Goal: Task Accomplishment & Management: Use online tool/utility

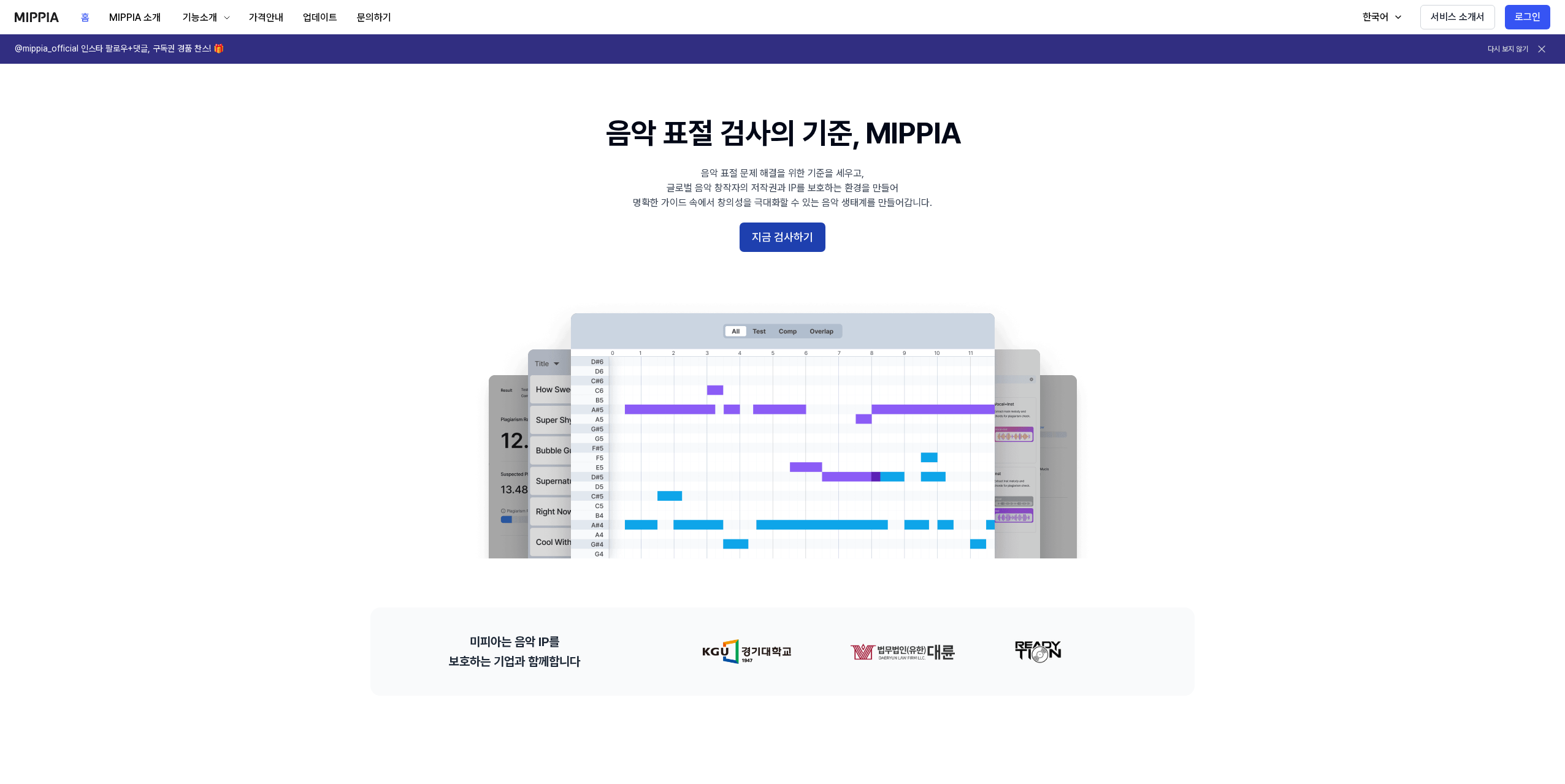
click at [785, 232] on button "지금 검사하기" at bounding box center [782, 237] width 86 height 29
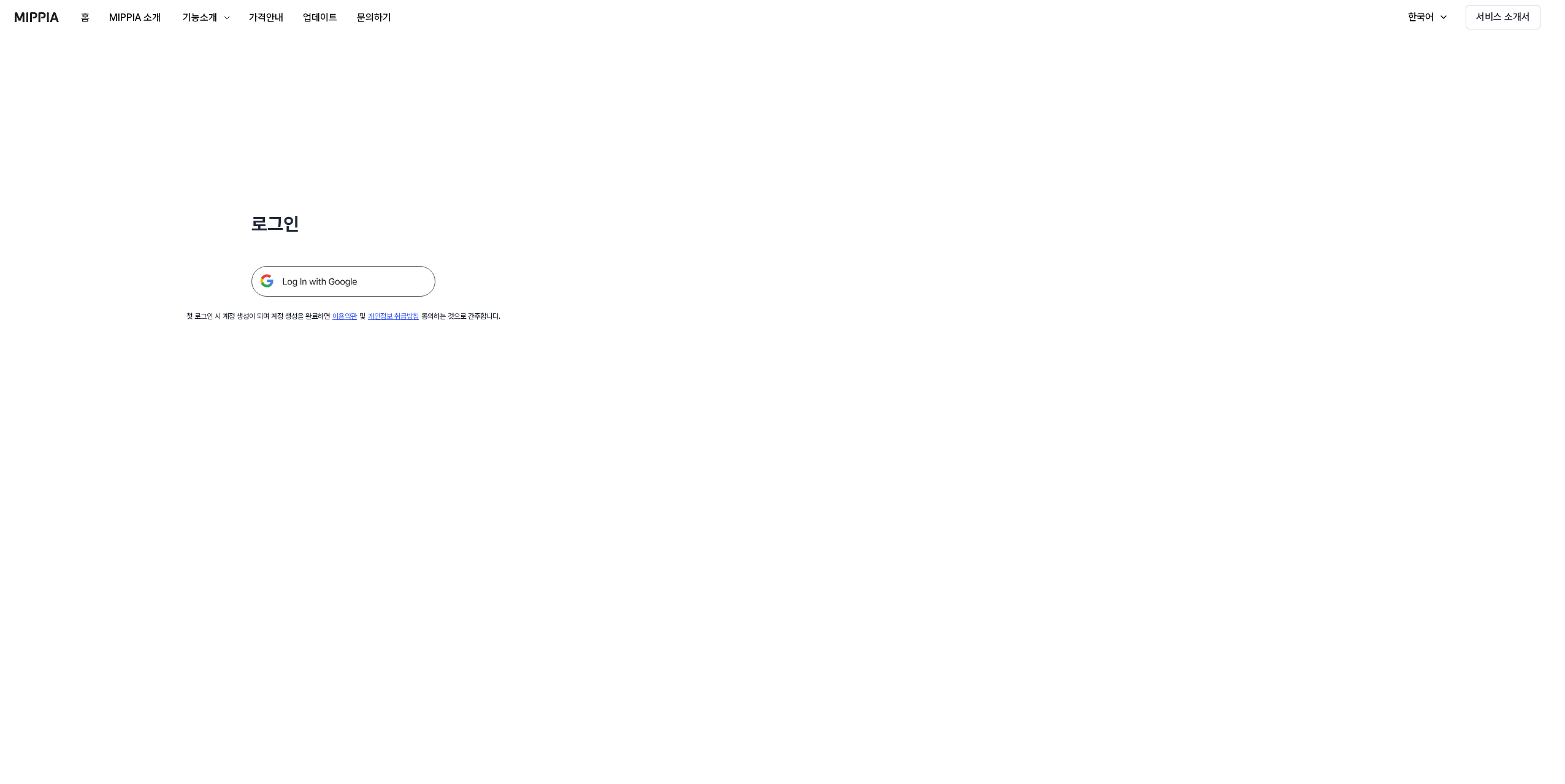
click at [415, 290] on img at bounding box center [343, 281] width 184 height 31
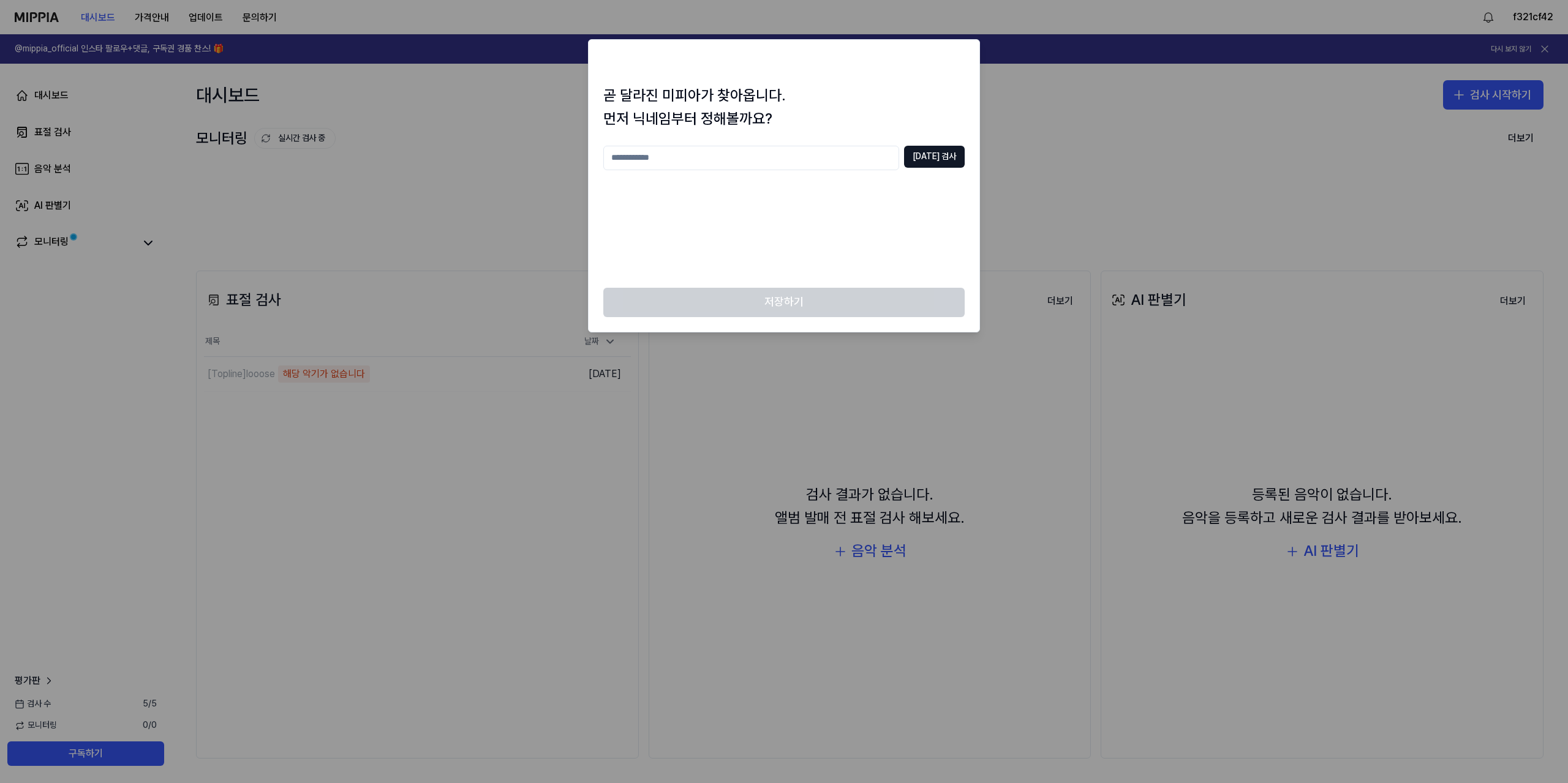
click at [826, 153] on input "text" at bounding box center [751, 158] width 296 height 25
click at [950, 149] on button "중복 검사" at bounding box center [934, 156] width 60 height 22
click at [814, 153] on input "***" at bounding box center [751, 158] width 296 height 25
type input "******"
click at [950, 163] on button "중복 검사" at bounding box center [934, 156] width 60 height 22
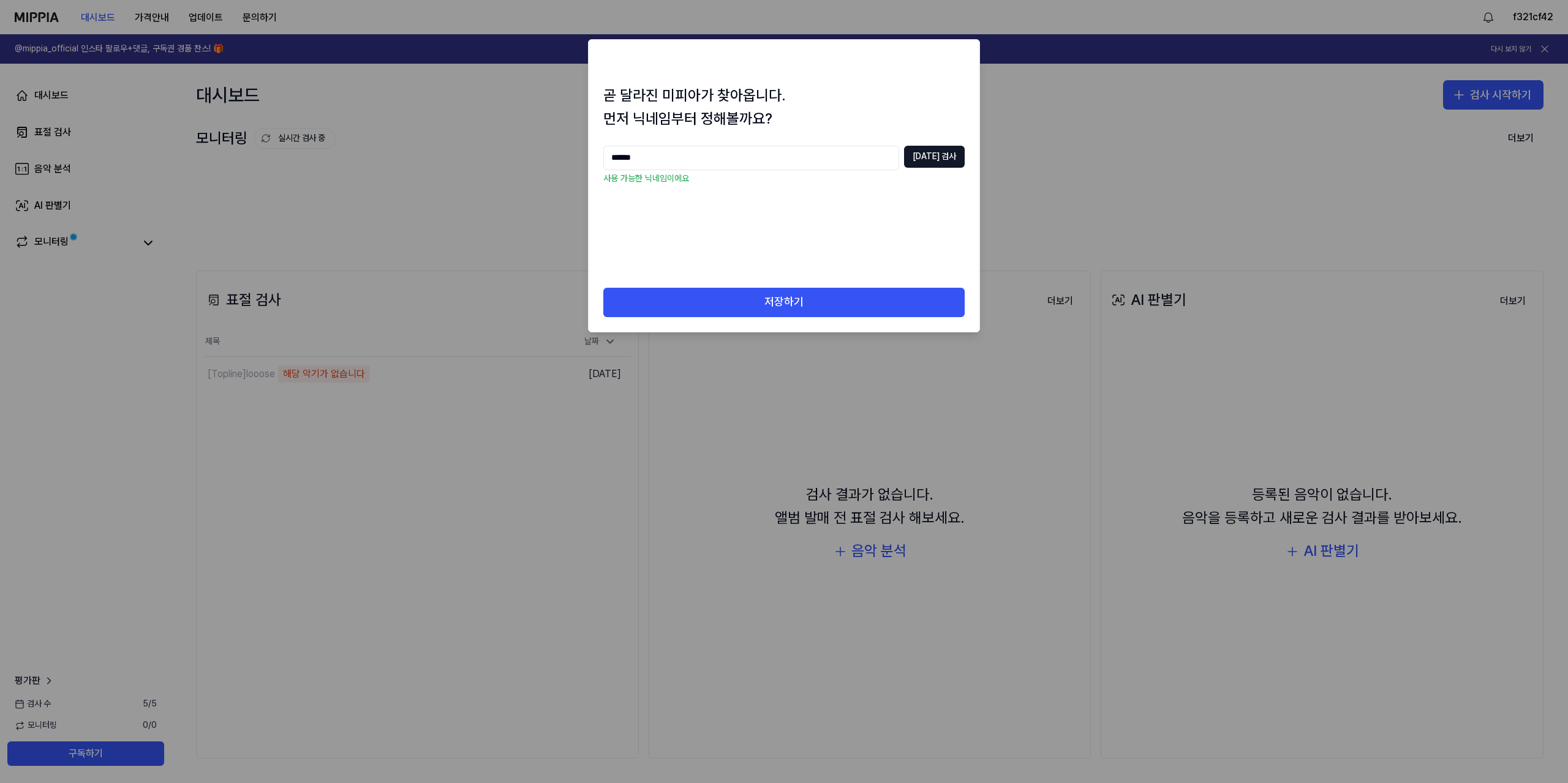
click at [868, 277] on div "곧 달라진 미피아가 찾아옵니다. 먼저 닉네임부터 정해볼까요? ****** 중복 검사 사용 가능한 닉네임이에요" at bounding box center [784, 186] width 391 height 204
click at [865, 292] on button "저장하기" at bounding box center [784, 303] width 362 height 29
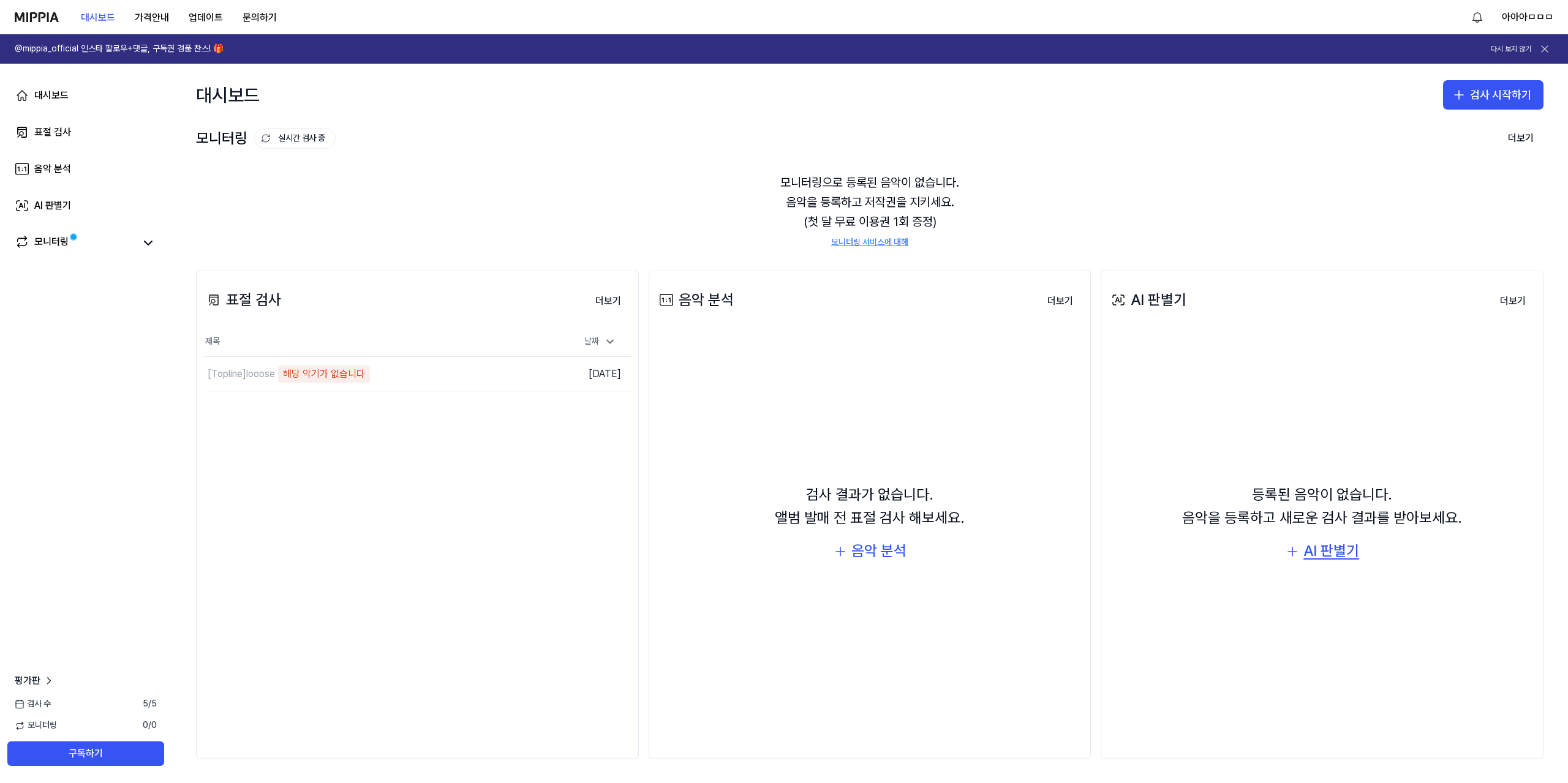
click at [1326, 557] on div "AI 판별기" at bounding box center [1331, 551] width 56 height 24
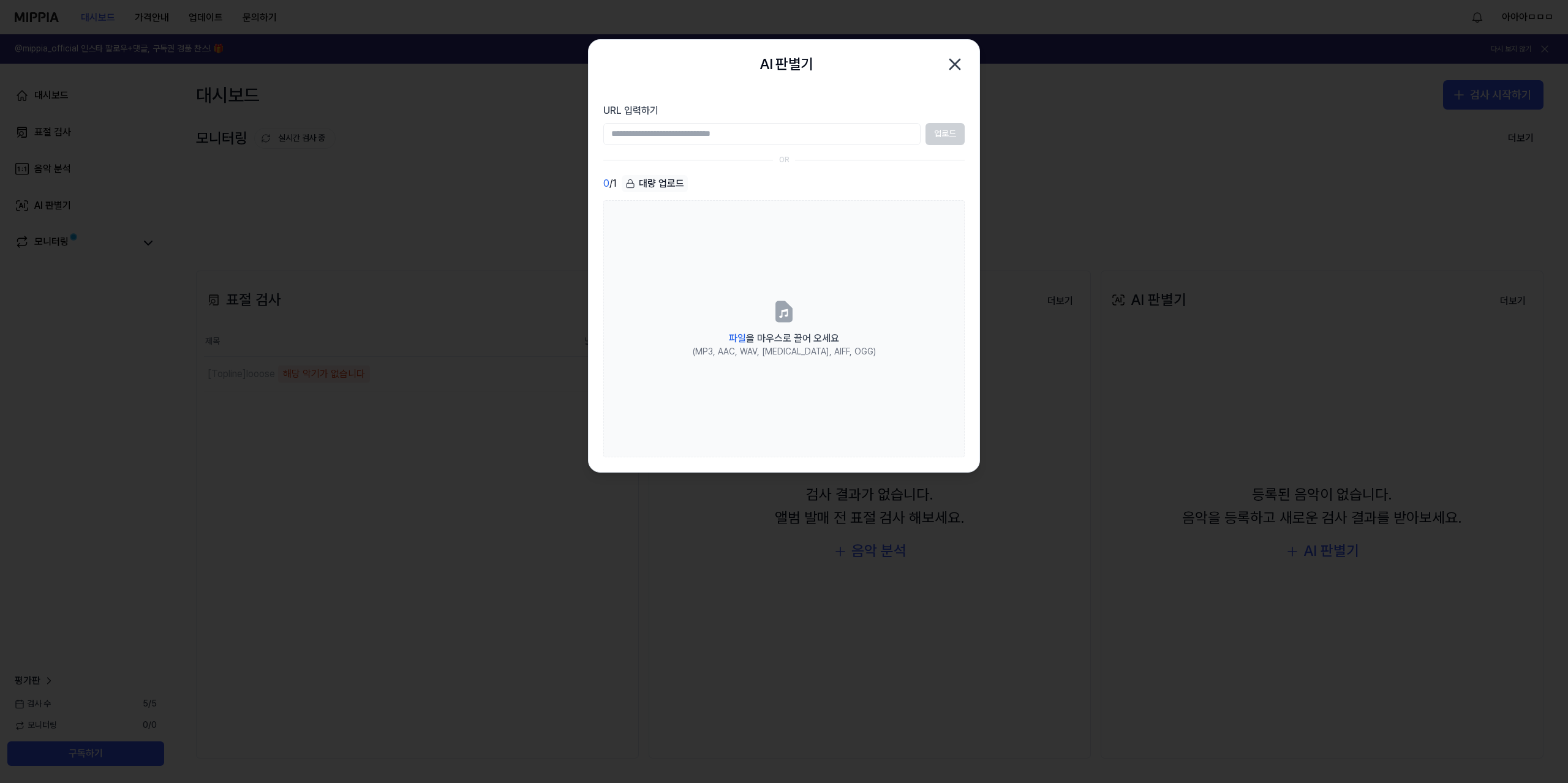
click at [398, 704] on div at bounding box center [784, 392] width 1568 height 783
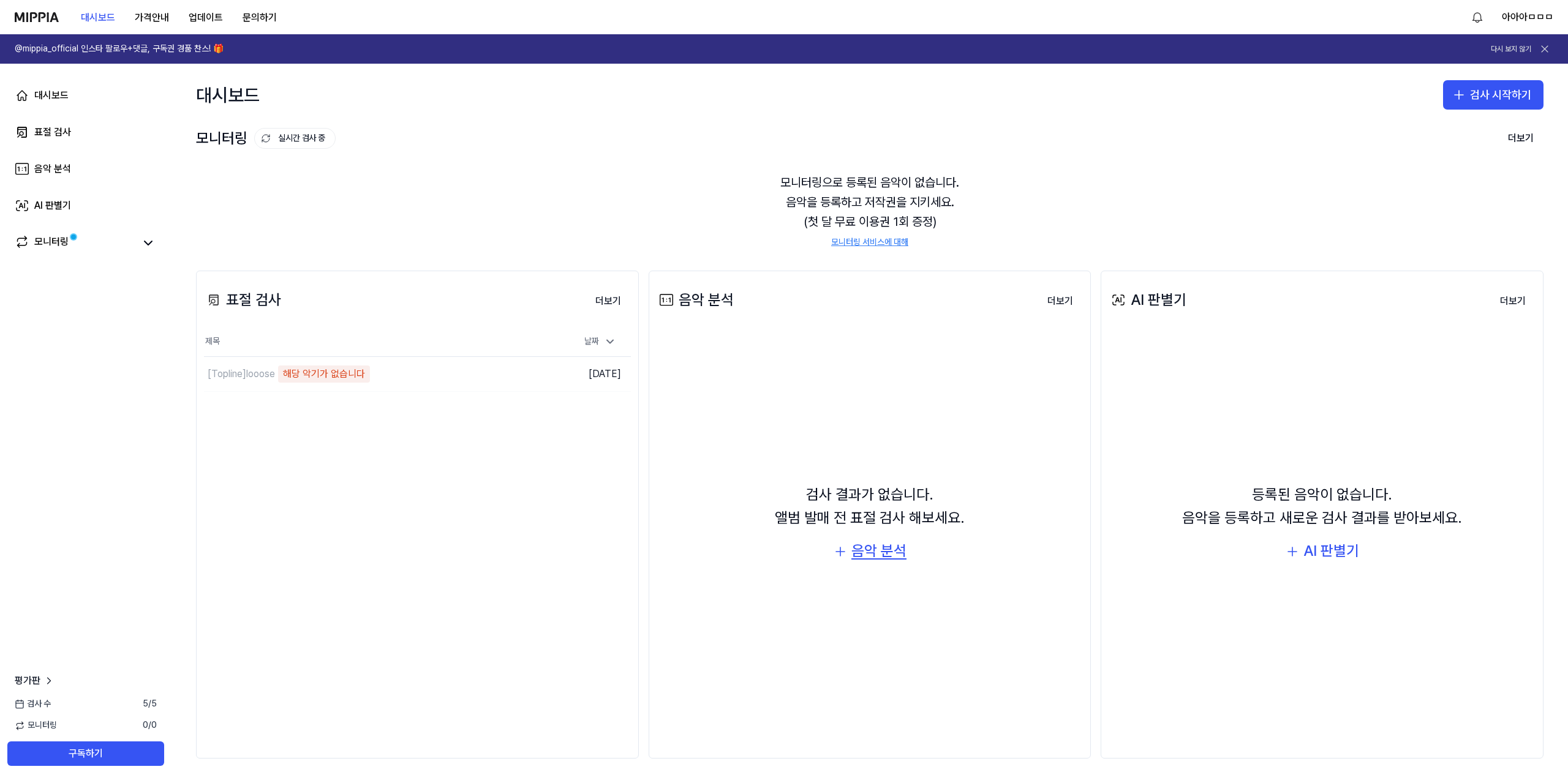
click at [880, 553] on div "음악 분석" at bounding box center [878, 551] width 55 height 24
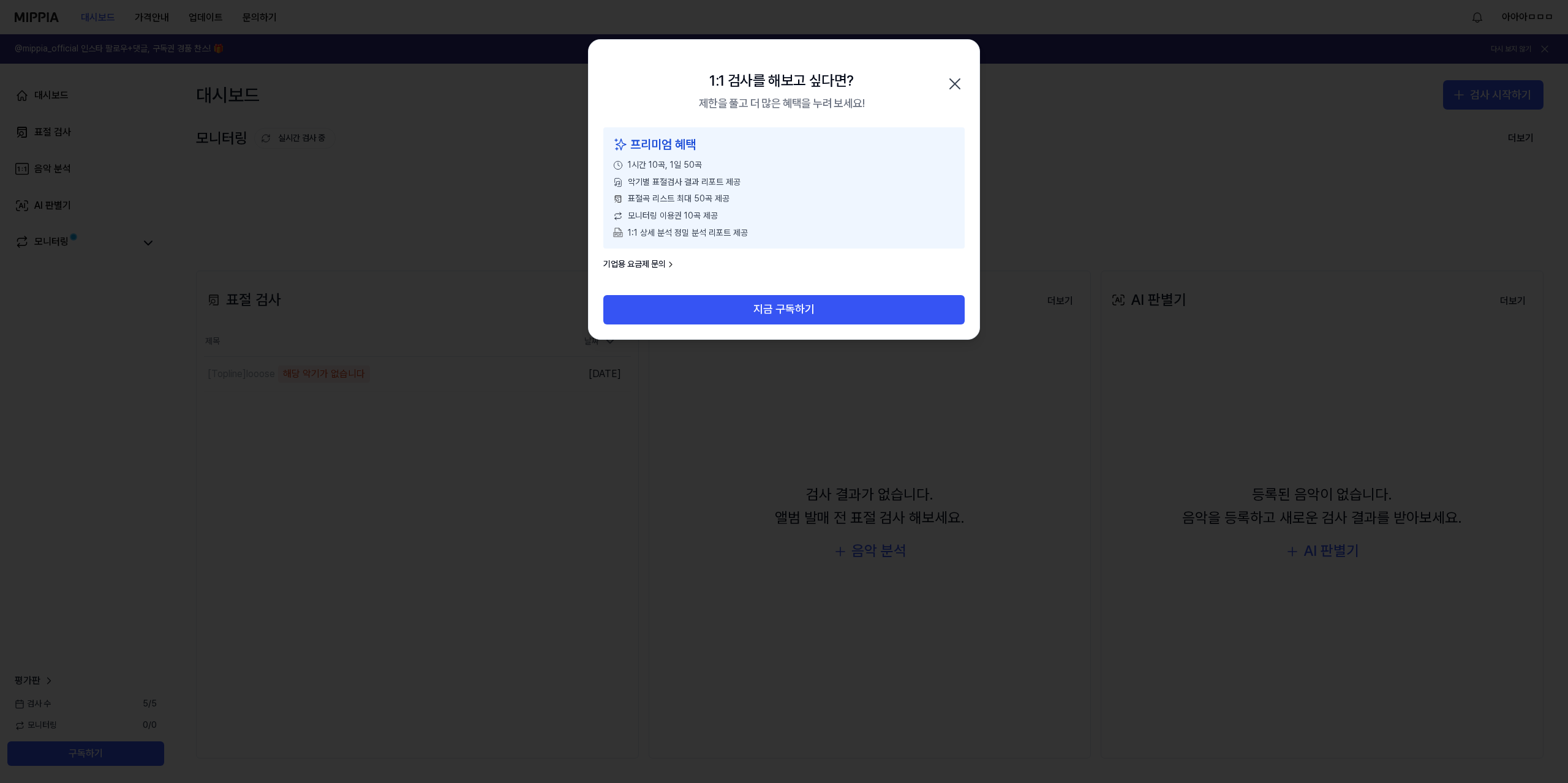
click at [829, 378] on div at bounding box center [784, 392] width 1568 height 783
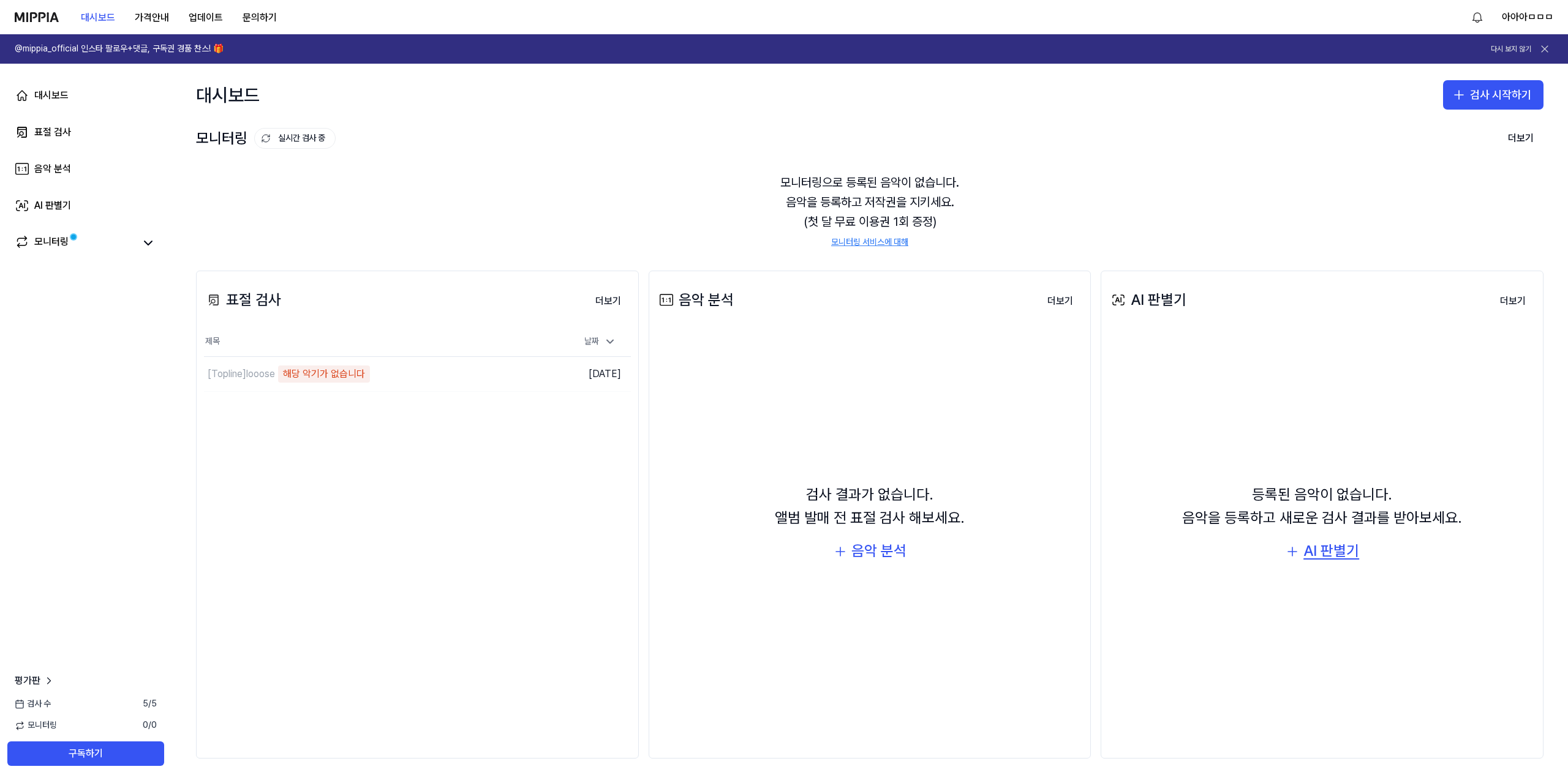
click at [1323, 547] on div "AI 판별기" at bounding box center [1331, 551] width 56 height 24
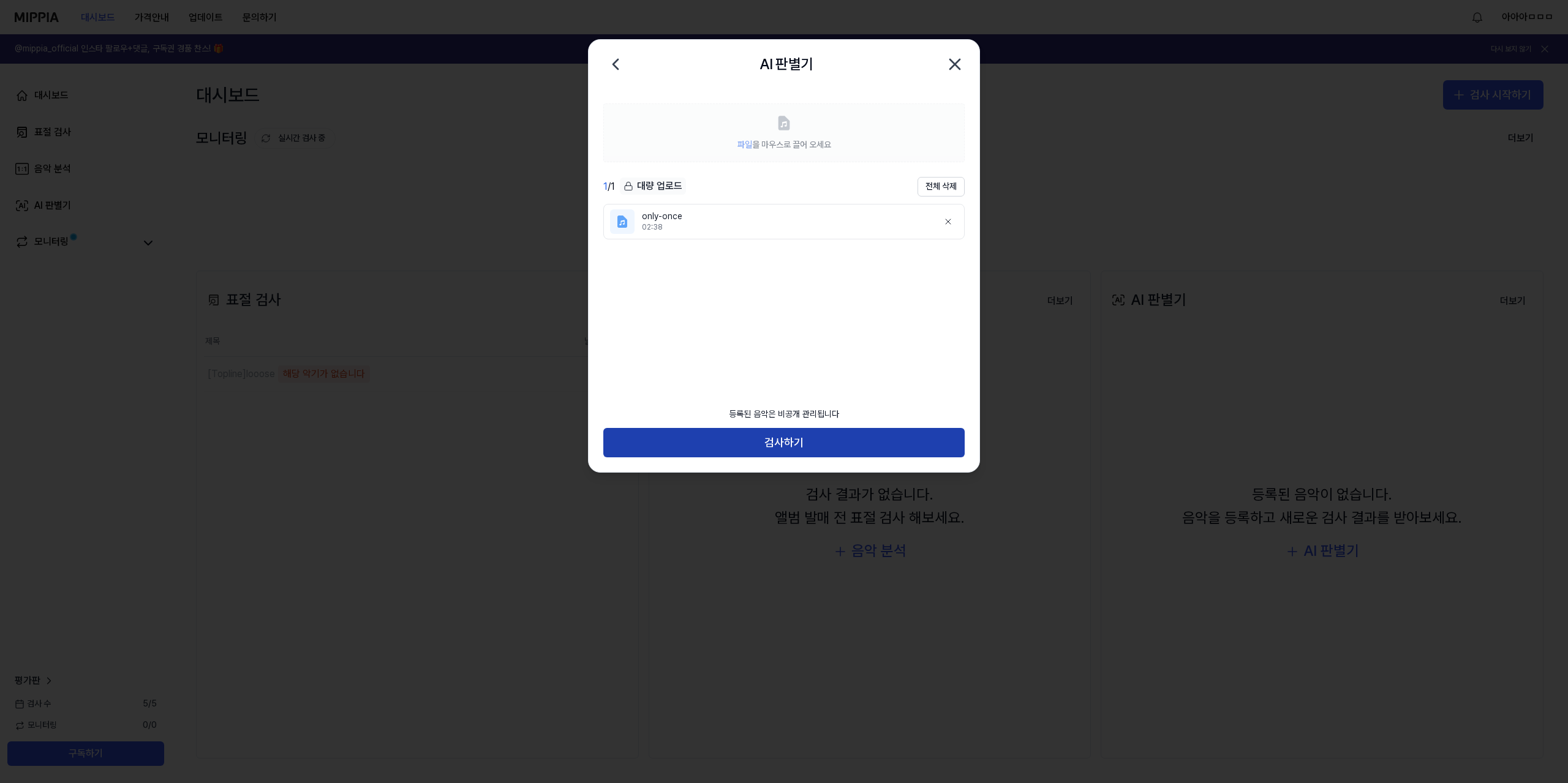
click at [832, 446] on button "검사하기" at bounding box center [784, 443] width 362 height 29
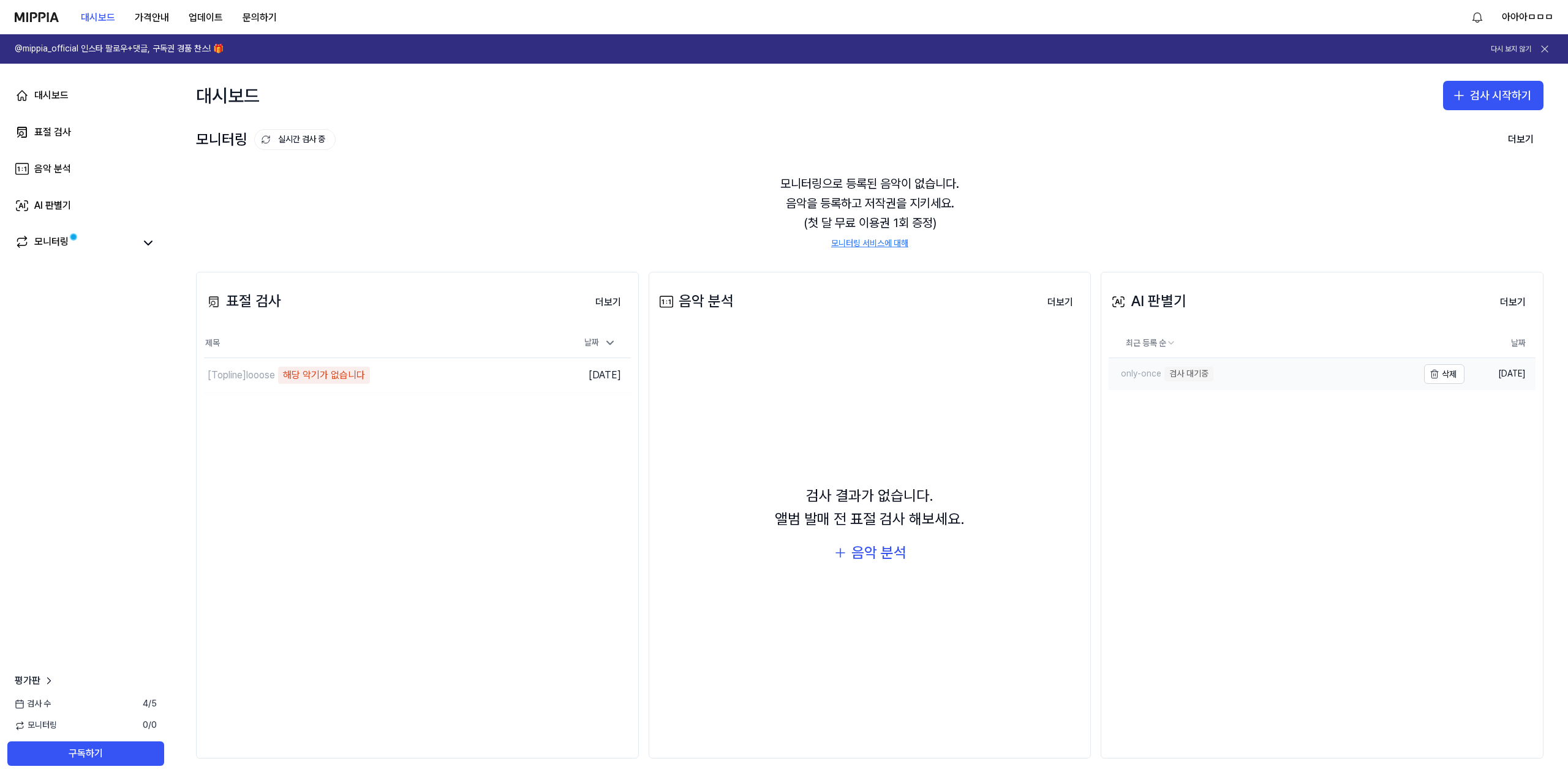
click at [1291, 376] on link "only-once 검사 대기중" at bounding box center [1263, 374] width 310 height 32
click at [1500, 306] on button "더보기" at bounding box center [1512, 303] width 45 height 25
click at [112, 234] on div "모니터링" at bounding box center [86, 242] width 157 height 29
click at [171, 257] on div "대시보드 표절 검사 음악 분석 AI 판별기 모니터링" at bounding box center [86, 168] width 172 height 210
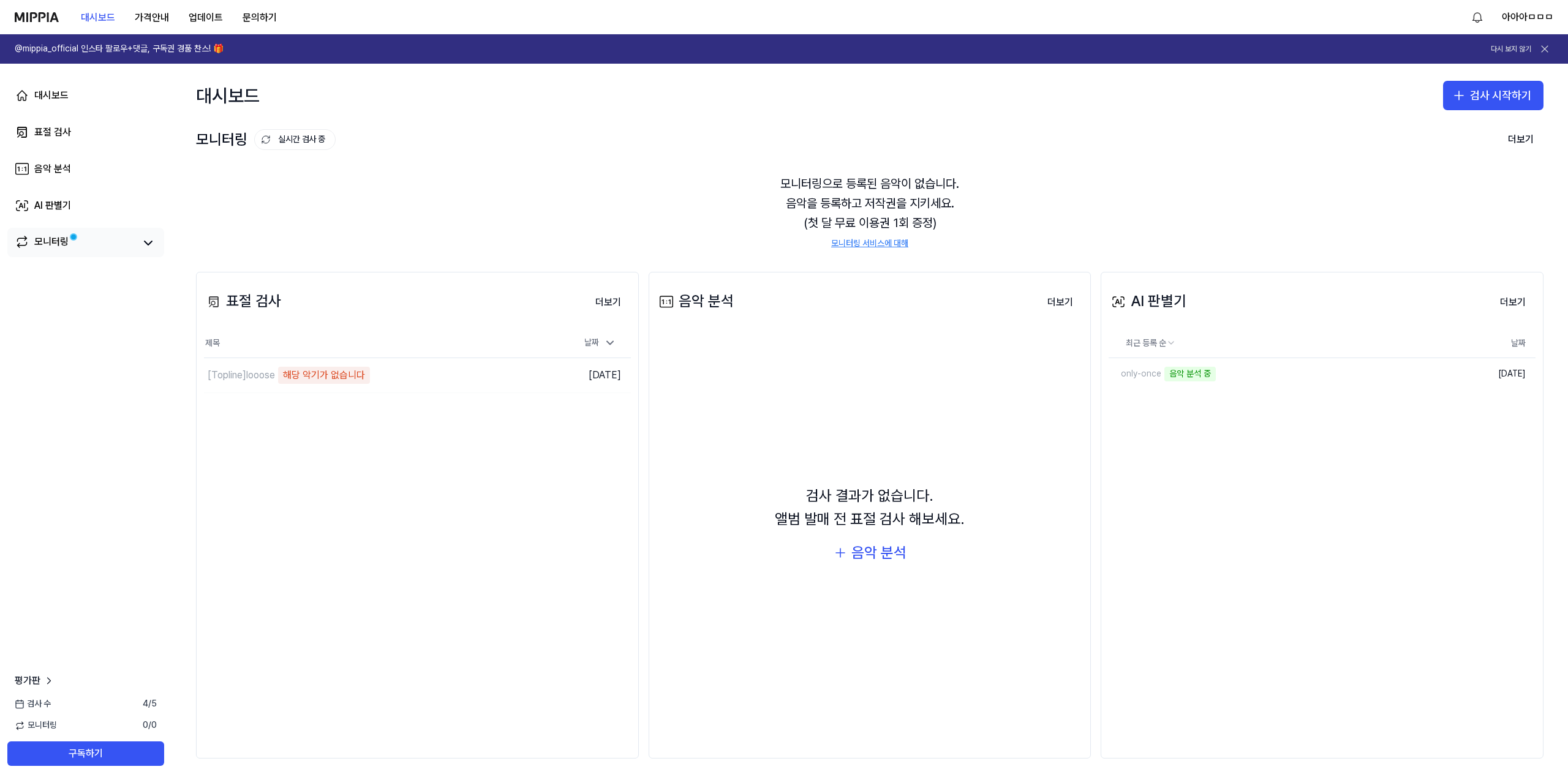
click at [158, 248] on div "모니터링" at bounding box center [86, 242] width 157 height 29
click at [137, 242] on div "모니터링" at bounding box center [86, 243] width 142 height 17
click at [141, 242] on button at bounding box center [148, 243] width 17 height 17
click at [143, 242] on icon at bounding box center [148, 243] width 15 height 15
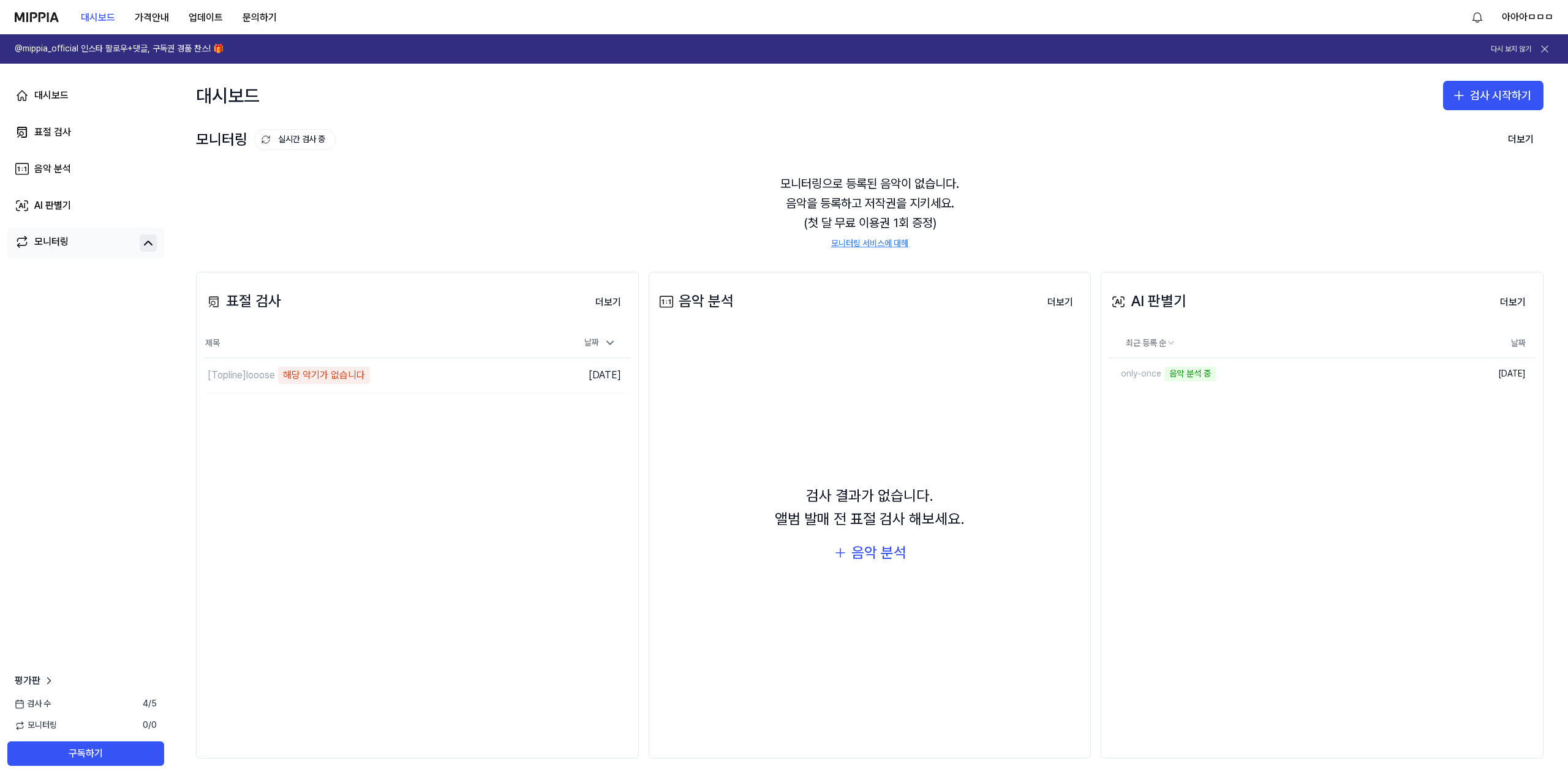
click at [151, 247] on icon at bounding box center [148, 243] width 15 height 15
click at [48, 240] on div "모니터링" at bounding box center [51, 243] width 34 height 17
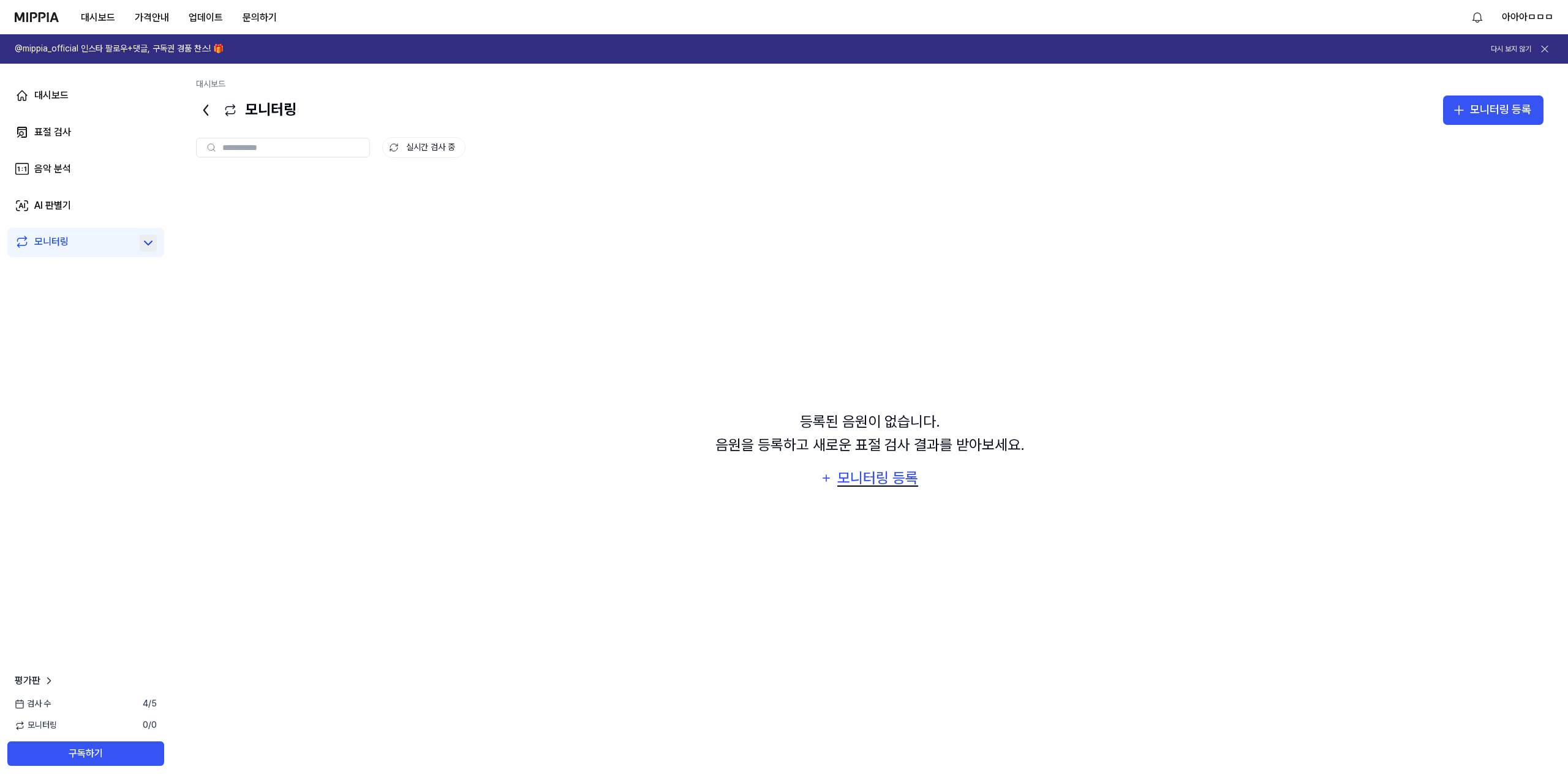
click at [871, 480] on div "모니터링 등록" at bounding box center [877, 478] width 83 height 24
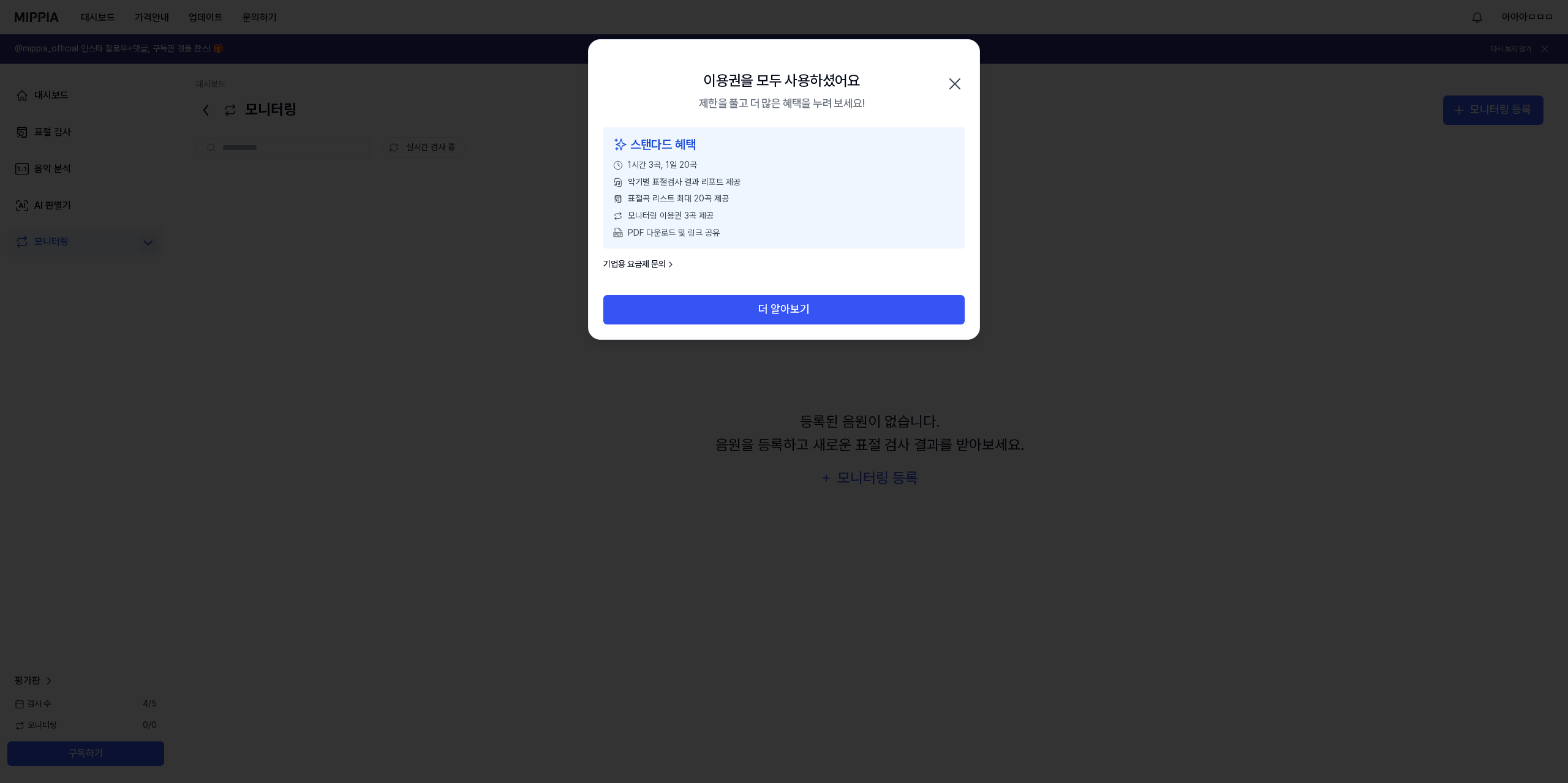
click at [1143, 199] on div at bounding box center [784, 392] width 1568 height 783
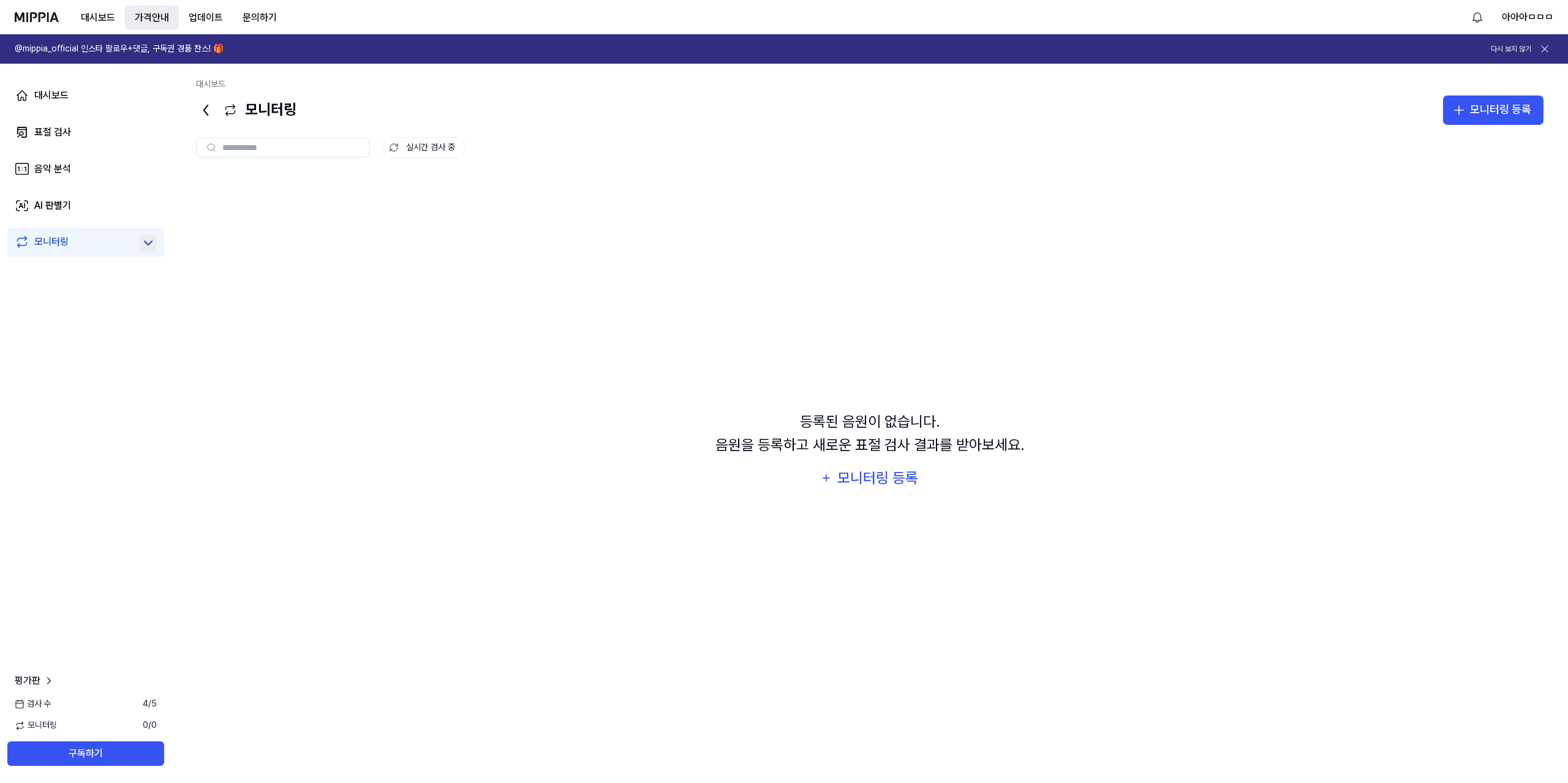
click at [157, 11] on button "가격안내" at bounding box center [152, 18] width 54 height 25
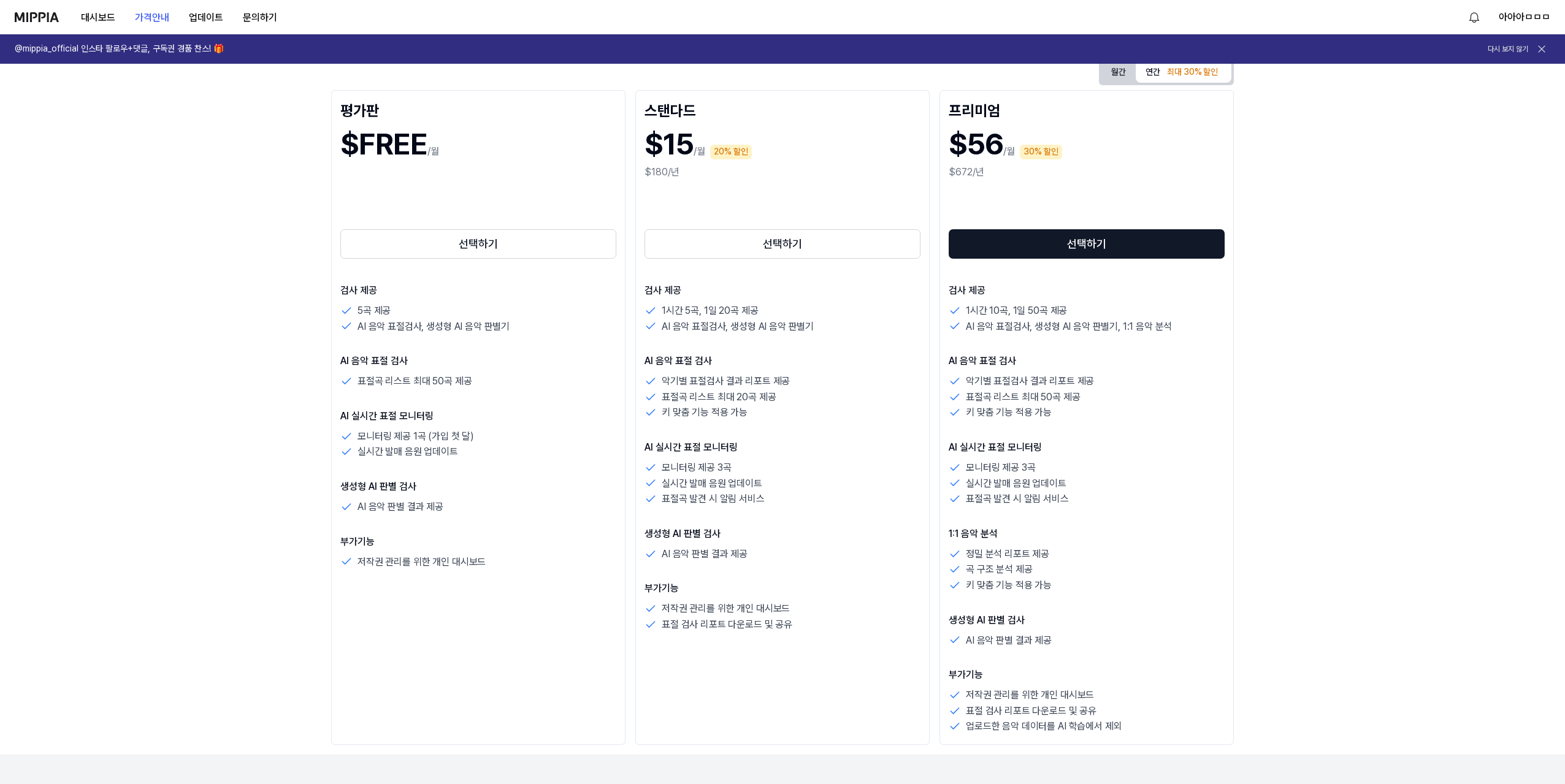
scroll to position [142, 0]
